Goal: Navigation & Orientation: Find specific page/section

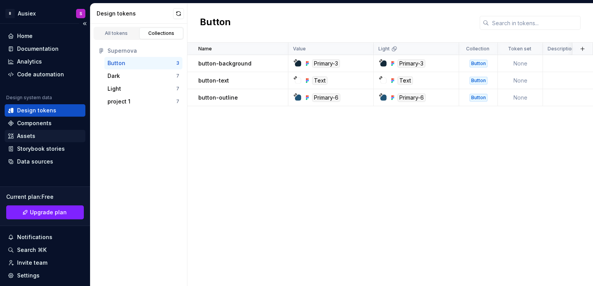
click at [38, 138] on div "Assets" at bounding box center [45, 136] width 74 height 8
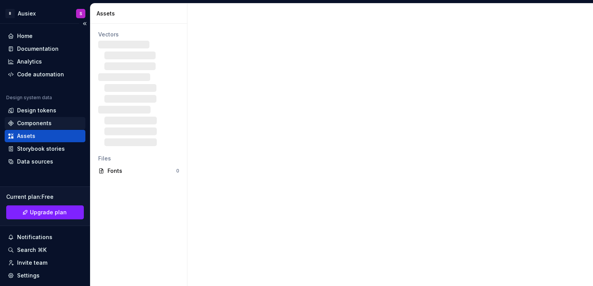
click at [41, 125] on div "Components" at bounding box center [34, 124] width 35 height 8
click at [25, 123] on div "Components" at bounding box center [34, 124] width 35 height 8
click at [28, 151] on div "Storybook stories" at bounding box center [41, 149] width 48 height 8
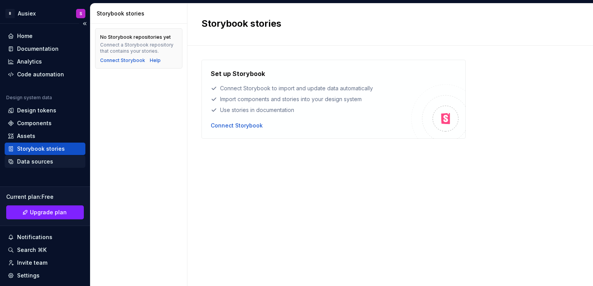
click at [34, 159] on div "Data sources" at bounding box center [35, 162] width 36 height 8
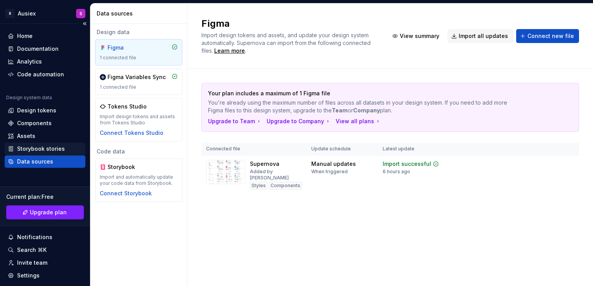
click at [34, 148] on div "Storybook stories" at bounding box center [41, 149] width 48 height 8
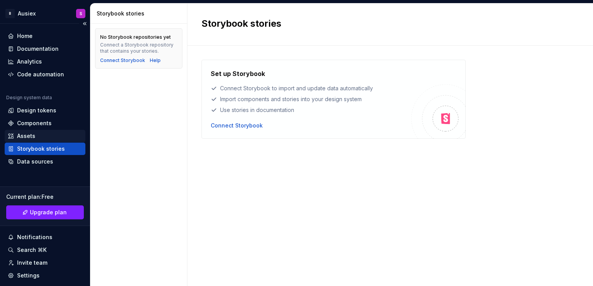
click at [41, 139] on div "Assets" at bounding box center [45, 136] width 74 height 8
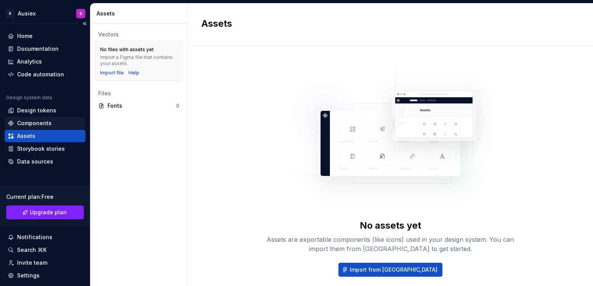
click at [40, 125] on div "Components" at bounding box center [34, 124] width 35 height 8
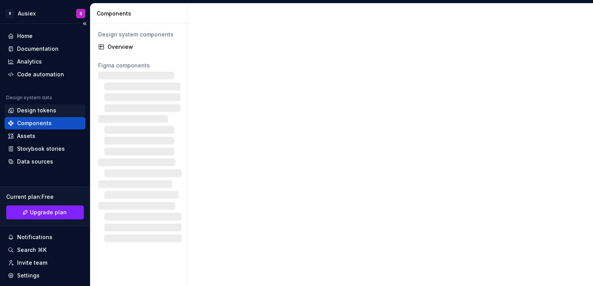
click at [39, 110] on div "Design tokens" at bounding box center [36, 111] width 39 height 8
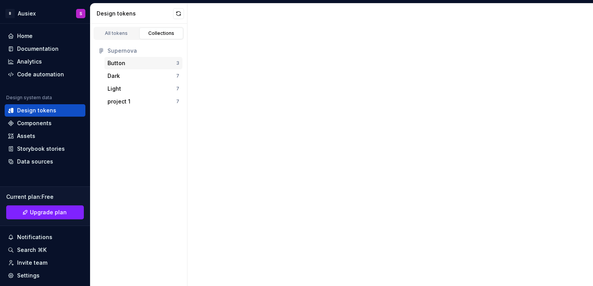
click at [119, 63] on div "Button" at bounding box center [116, 63] width 18 height 8
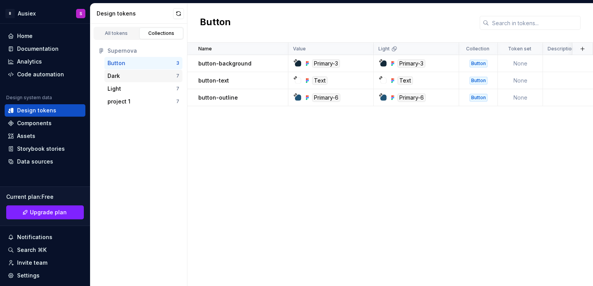
click at [123, 73] on div "Dark" at bounding box center [141, 76] width 69 height 8
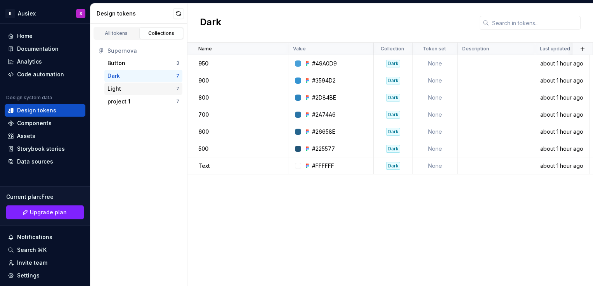
click at [126, 85] on div "Light" at bounding box center [141, 89] width 69 height 8
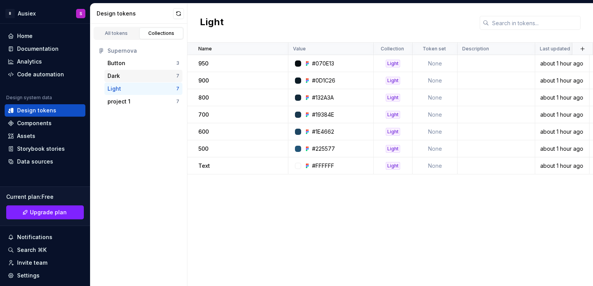
click at [127, 75] on div "Dark" at bounding box center [141, 76] width 69 height 8
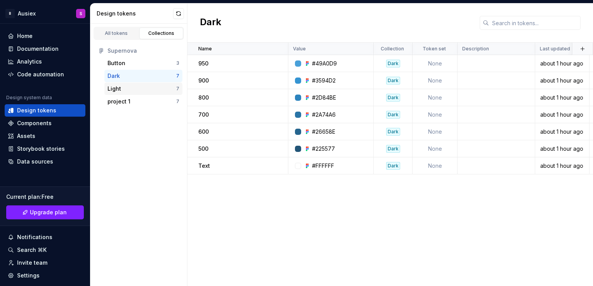
click at [125, 88] on div "Light" at bounding box center [141, 89] width 69 height 8
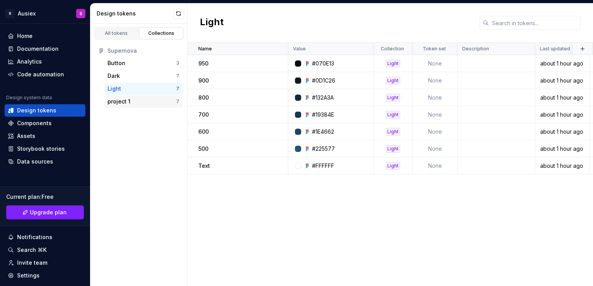
click at [130, 102] on div "project 1" at bounding box center [141, 102] width 69 height 8
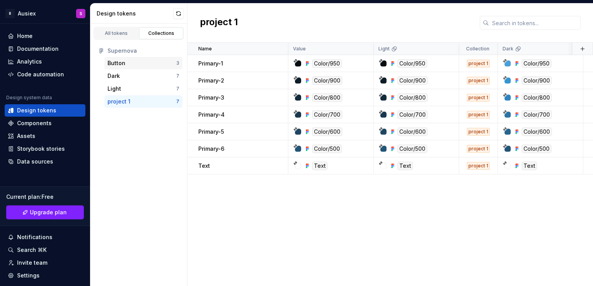
click at [126, 68] on div "Button 3" at bounding box center [143, 63] width 78 height 12
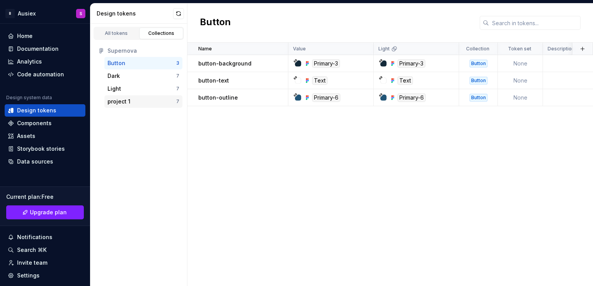
click at [131, 99] on div "project 1" at bounding box center [141, 102] width 69 height 8
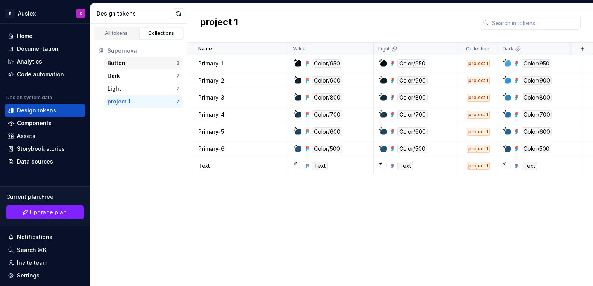
click at [138, 66] on div "Button" at bounding box center [141, 63] width 69 height 8
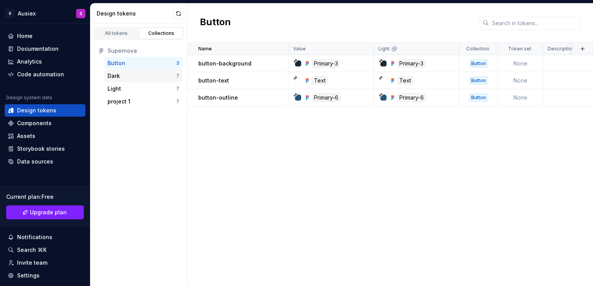
click at [165, 75] on div "Dark" at bounding box center [141, 76] width 69 height 8
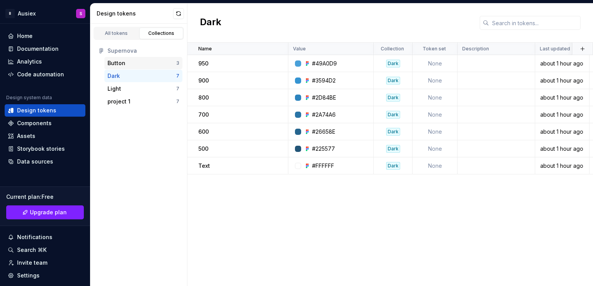
click at [144, 63] on div "Button" at bounding box center [141, 63] width 69 height 8
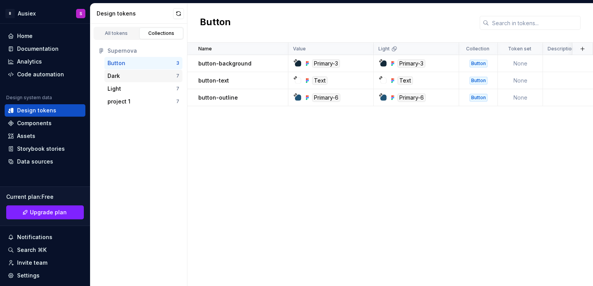
click at [145, 73] on div "Dark" at bounding box center [141, 76] width 69 height 8
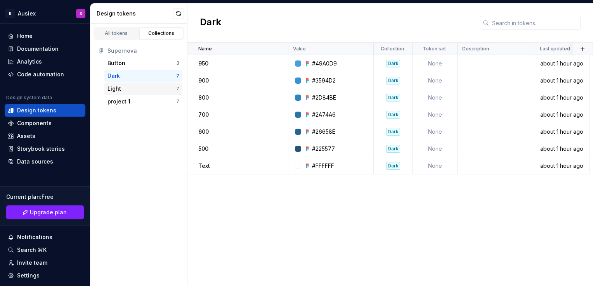
click at [134, 92] on div "Light" at bounding box center [141, 89] width 69 height 8
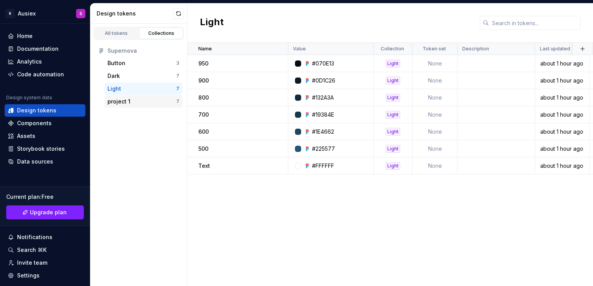
click at [147, 105] on div "project 1" at bounding box center [141, 102] width 69 height 8
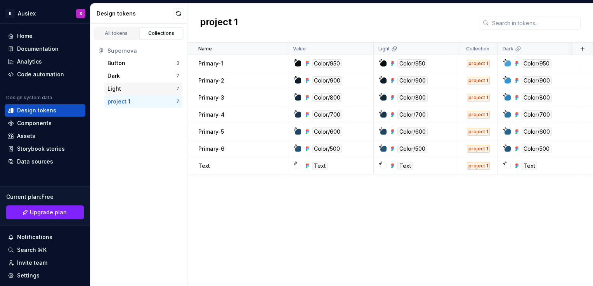
click at [140, 88] on div "Light" at bounding box center [141, 89] width 69 height 8
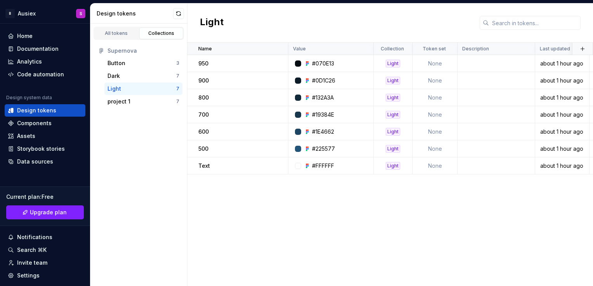
click at [143, 94] on div "Light 7" at bounding box center [143, 89] width 78 height 12
click at [147, 101] on div "project 1" at bounding box center [141, 102] width 69 height 8
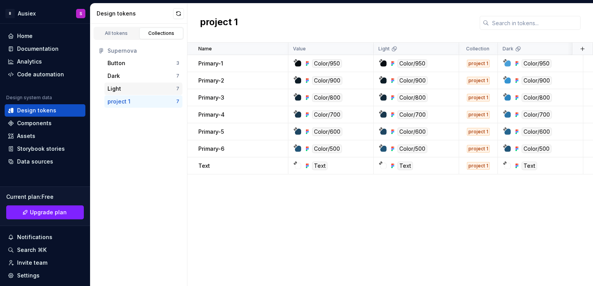
click at [143, 87] on div "Light" at bounding box center [141, 89] width 69 height 8
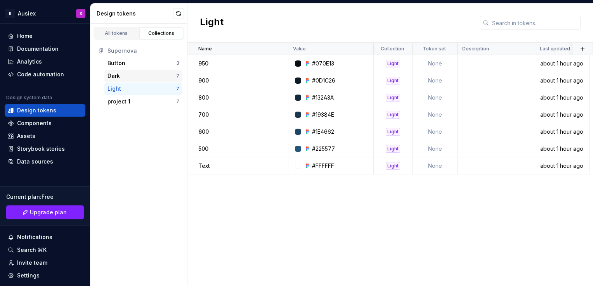
click at [137, 74] on div "Dark" at bounding box center [141, 76] width 69 height 8
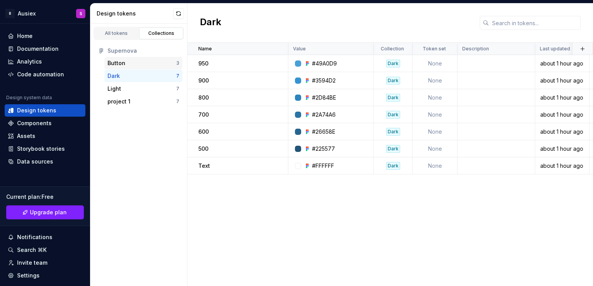
click at [137, 66] on div "Button" at bounding box center [141, 63] width 69 height 8
